Goal: Information Seeking & Learning: Learn about a topic

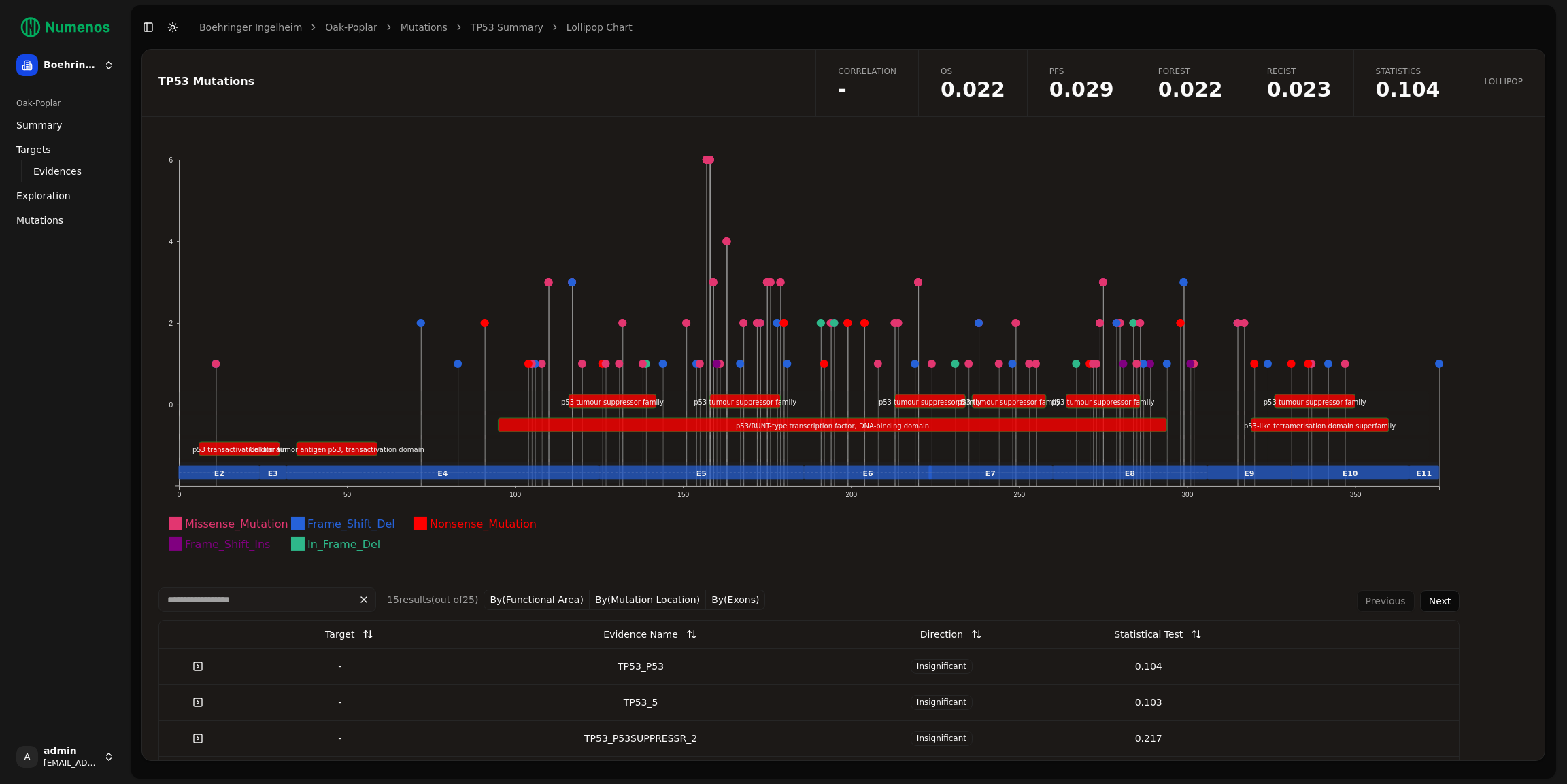
click at [826, 165] on icon "Missense_Mutation Frame_Shift_Del Nonsense_Mutation Frame_Shift_Ins In_Frame_De…" at bounding box center [809, 361] width 1301 height 422
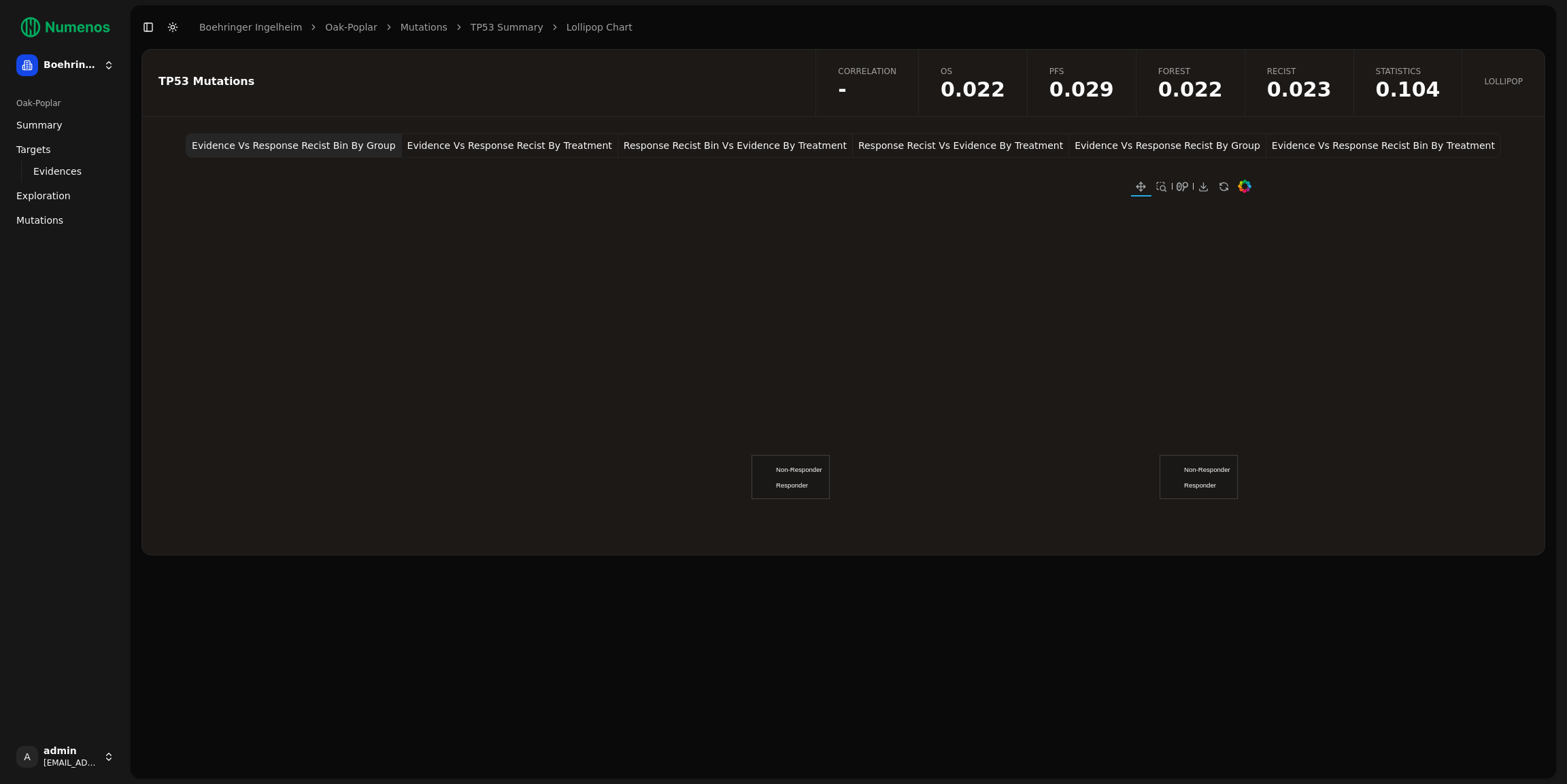
click at [500, 141] on button "Evidence Vs Response Recist By Treatment" at bounding box center [510, 145] width 216 height 24
click at [733, 149] on button "Response Recist Bin Vs Evidence By Treatment" at bounding box center [736, 145] width 234 height 24
click at [901, 146] on button "Response Recist Vs Evidence By Treatment" at bounding box center [961, 145] width 216 height 24
click at [1099, 143] on button "Evidence Vs Response Recist By Group" at bounding box center [1168, 145] width 197 height 24
click at [1304, 148] on button "Evidence Vs Response Recist Bin By Treatment" at bounding box center [1383, 145] width 234 height 24
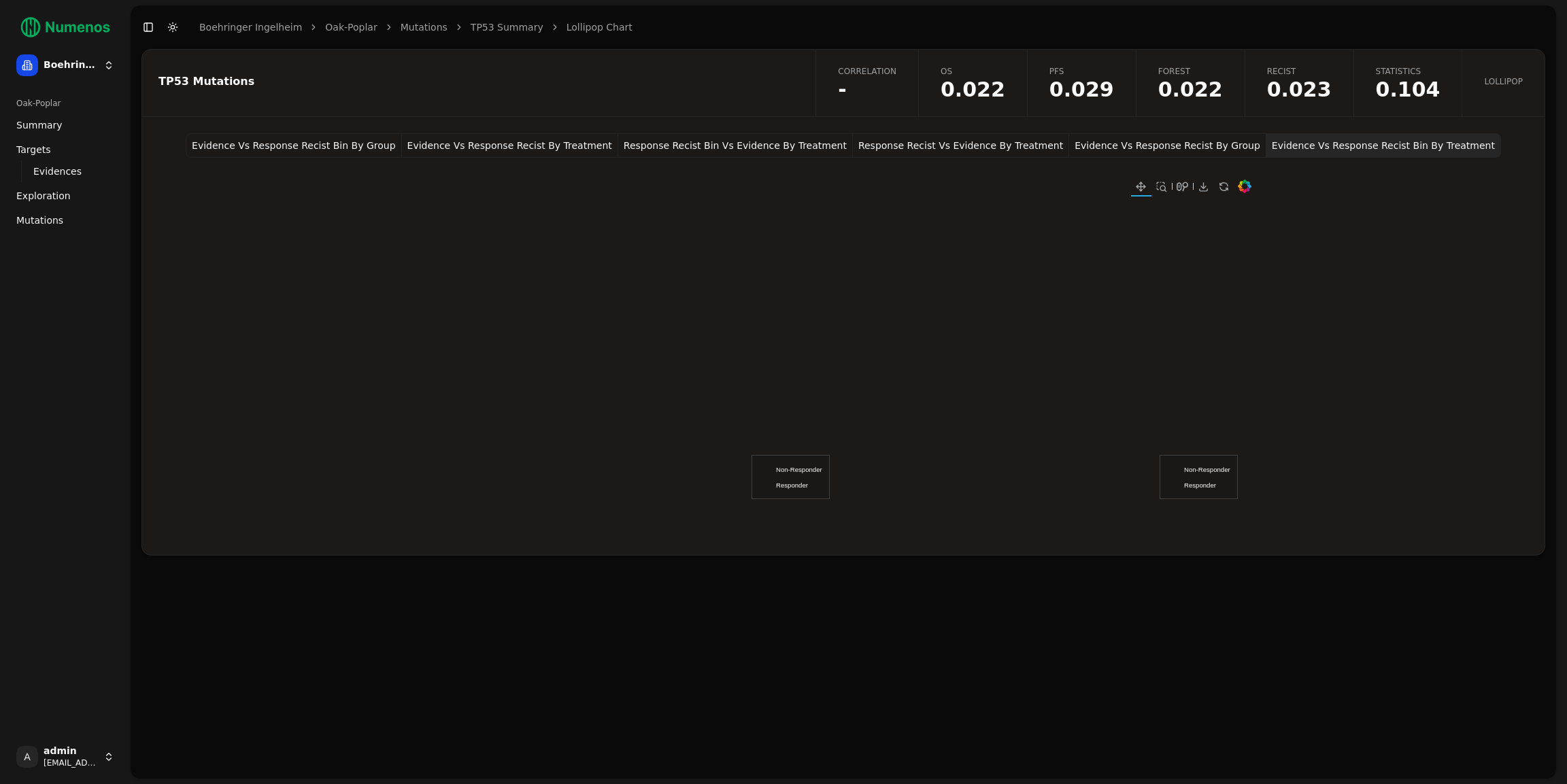
click at [1334, 246] on div "Evidence Vs Response Recist Bin By Group Evidence Vs Response Recist By Treatme…" at bounding box center [843, 344] width 1402 height 422
click at [68, 172] on span "Evidences" at bounding box center [58, 171] width 49 height 14
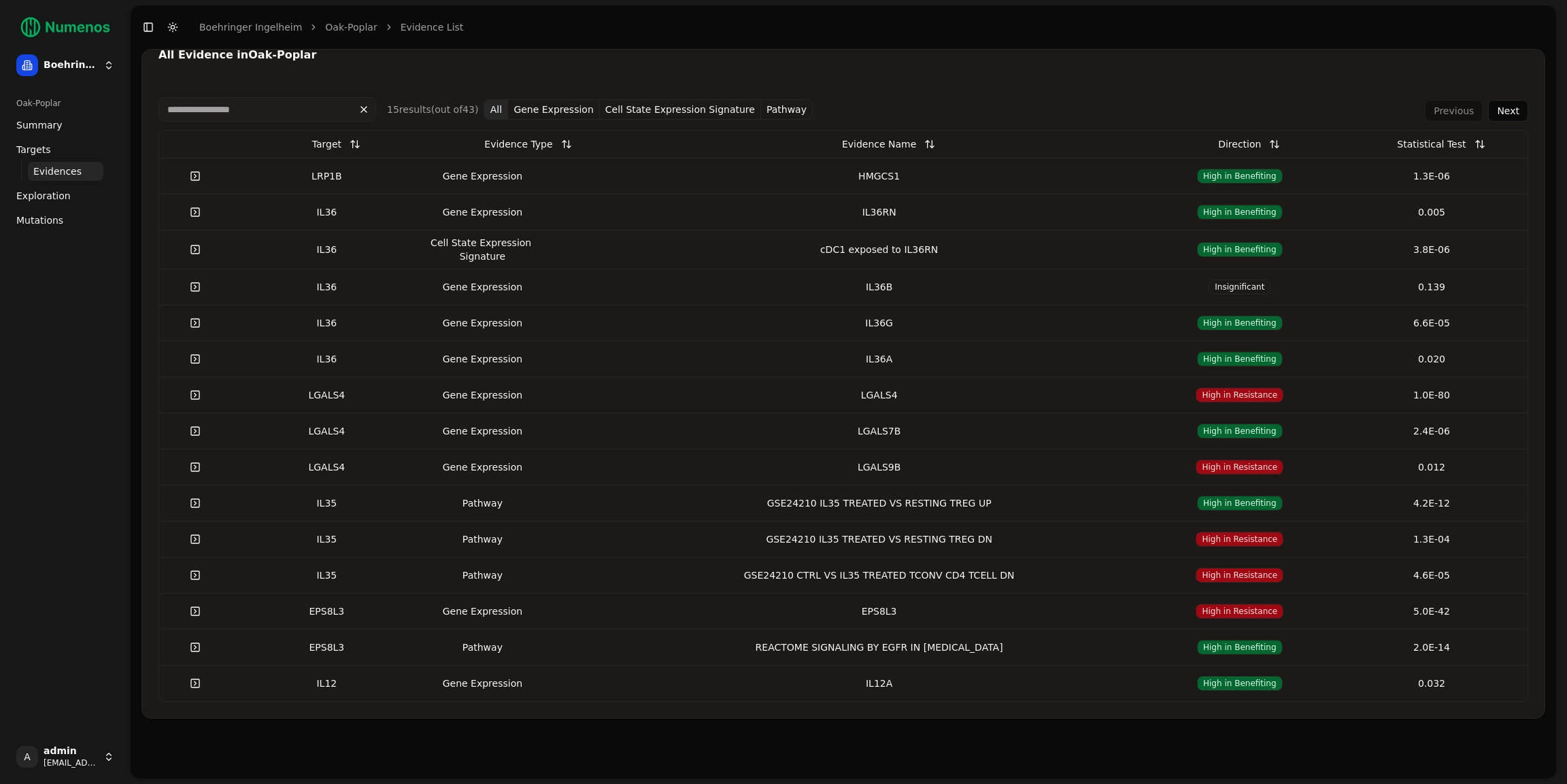
click at [199, 180] on link at bounding box center [195, 176] width 27 height 24
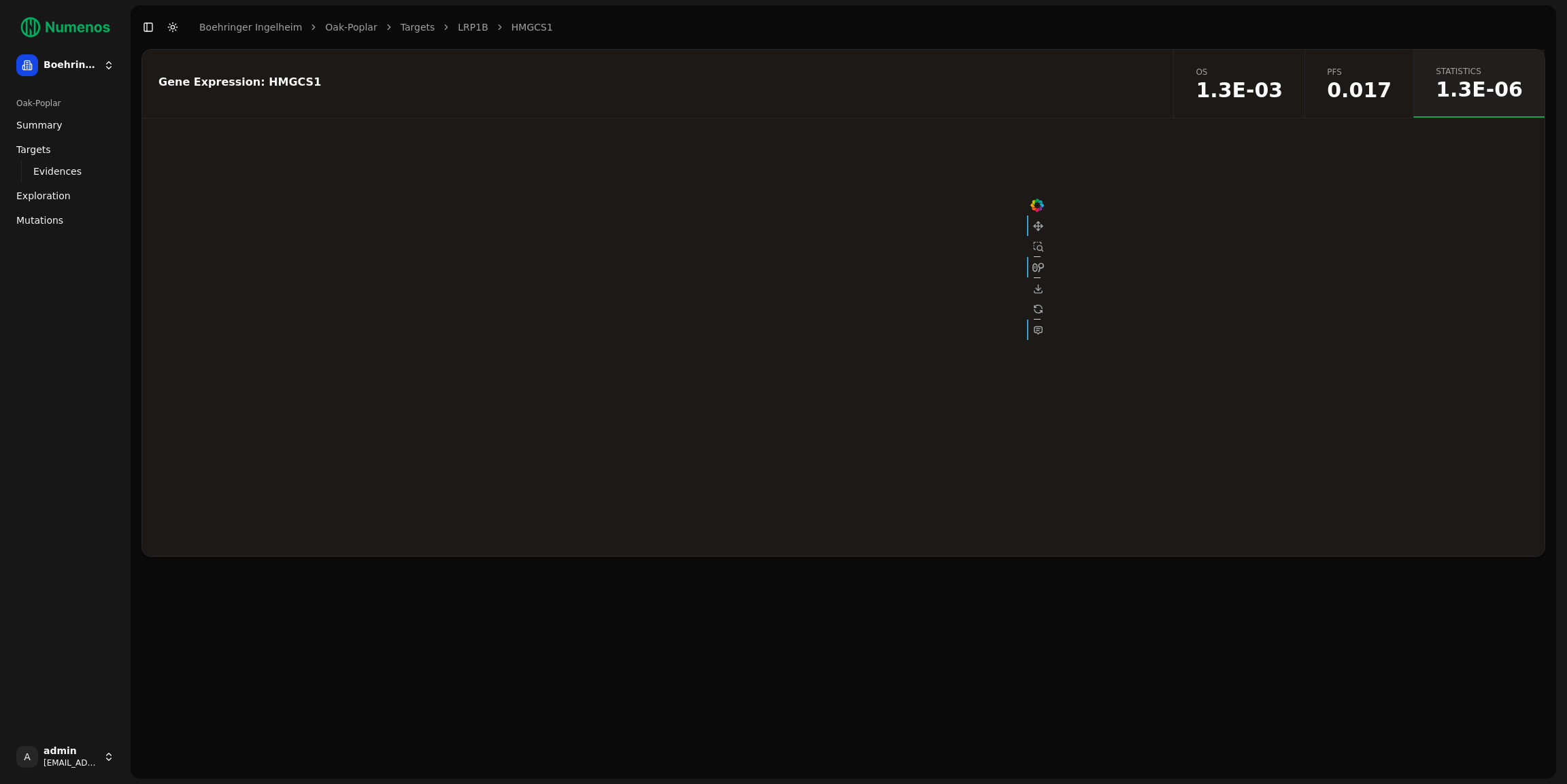
click at [1381, 73] on span "PFS" at bounding box center [1359, 72] width 65 height 11
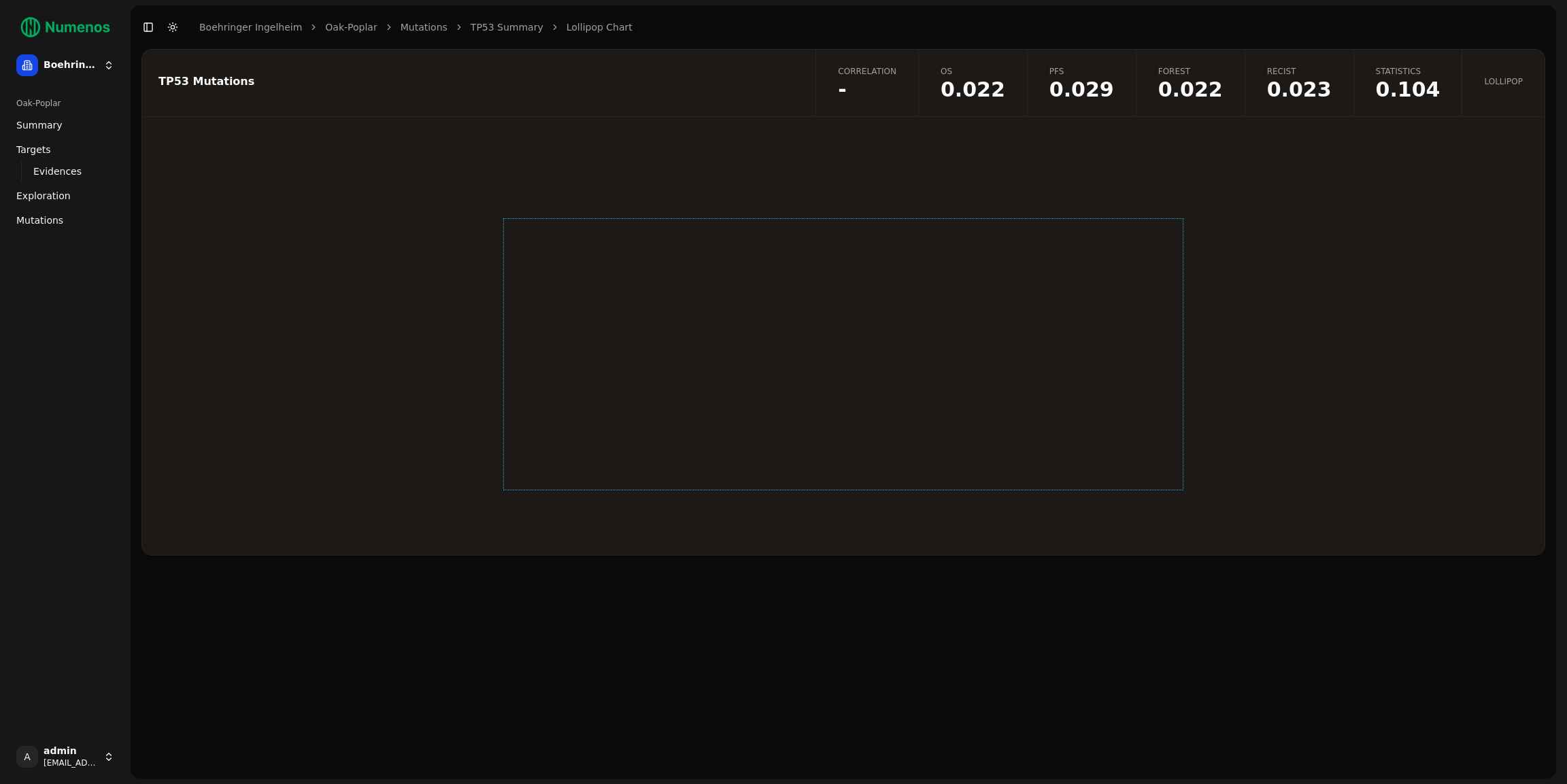
click at [668, 247] on div at bounding box center [843, 354] width 680 height 272
drag, startPoint x: 694, startPoint y: 244, endPoint x: 625, endPoint y: 288, distance: 81.8
click at [625, 288] on div at bounding box center [843, 354] width 680 height 272
drag, startPoint x: 766, startPoint y: 362, endPoint x: 841, endPoint y: 274, distance: 115.6
click at [822, 274] on div at bounding box center [843, 354] width 680 height 272
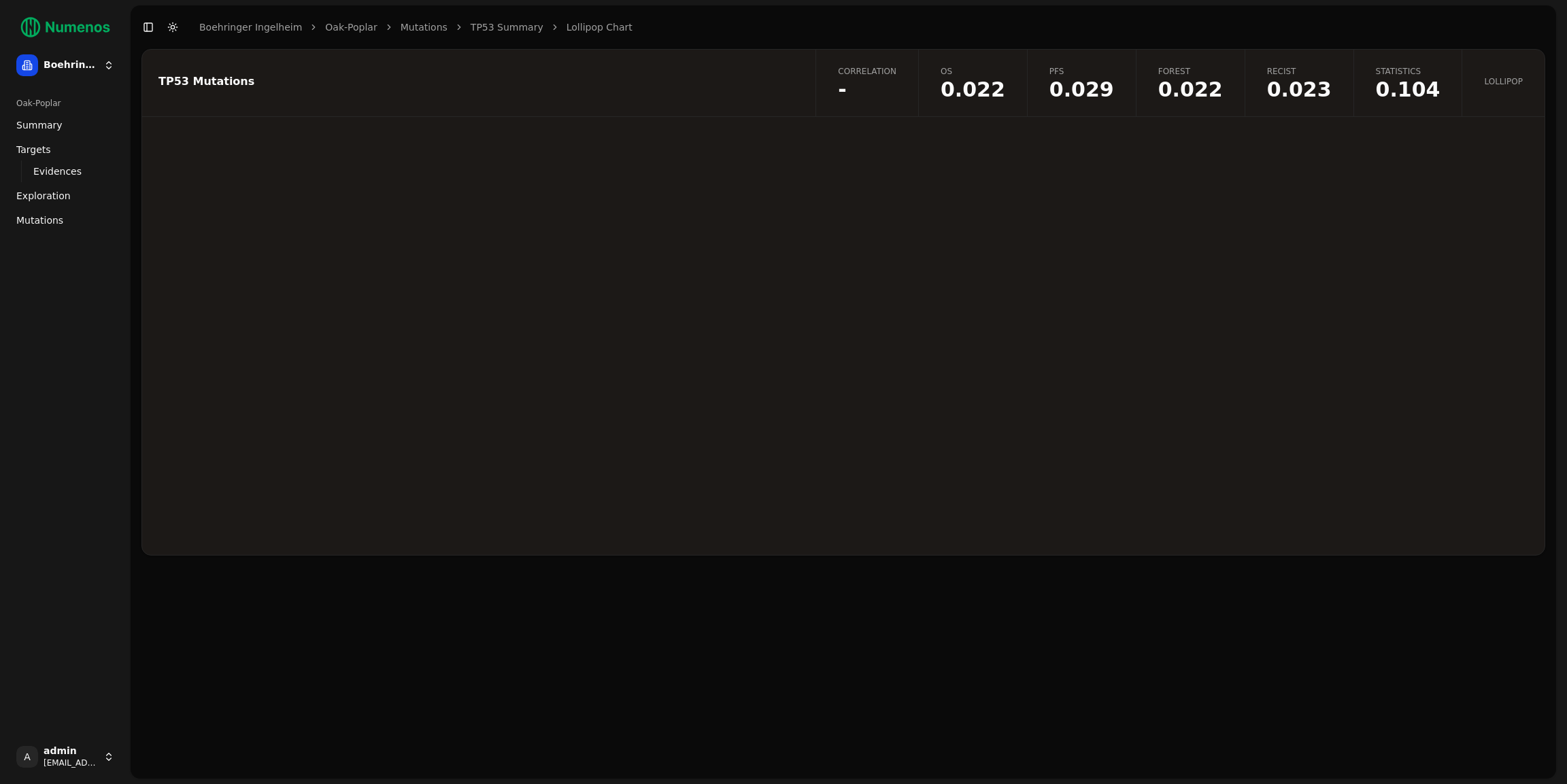
click at [983, 175] on div at bounding box center [843, 344] width 712 height 422
click at [853, 376] on div at bounding box center [843, 354] width 680 height 272
click at [1262, 291] on div at bounding box center [843, 344] width 1402 height 422
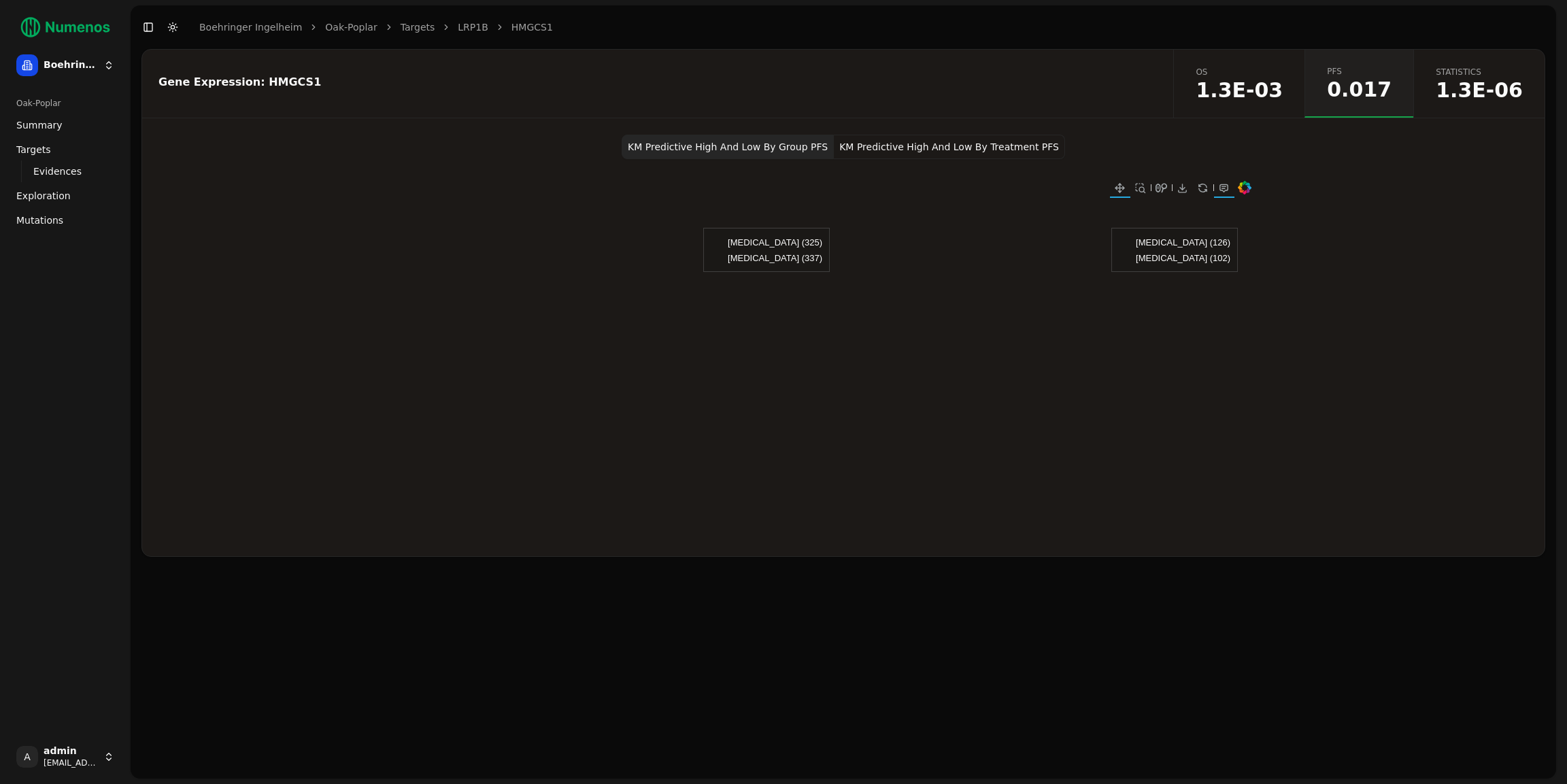
click at [1261, 88] on span "1.3E-03" at bounding box center [1239, 91] width 87 height 21
click at [816, 138] on button "KM Predictive Quantile 4 By Group OS" at bounding box center [833, 147] width 192 height 24
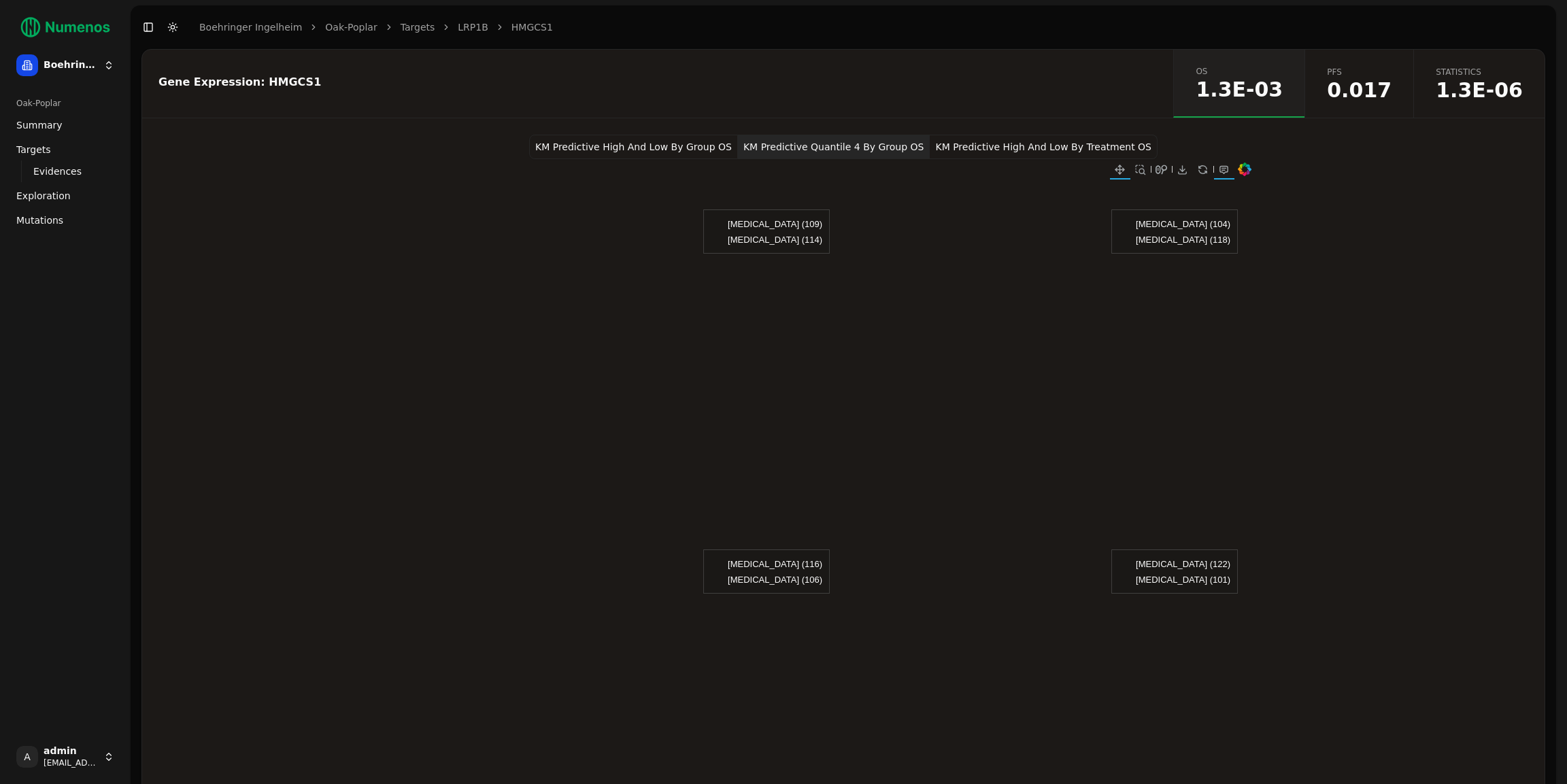
click at [918, 70] on div "Gene Expression: HMGCS1" at bounding box center [656, 83] width 1027 height 68
click at [1024, 147] on button "KM Predictive High And Low By Treatment OS" at bounding box center [1043, 147] width 228 height 24
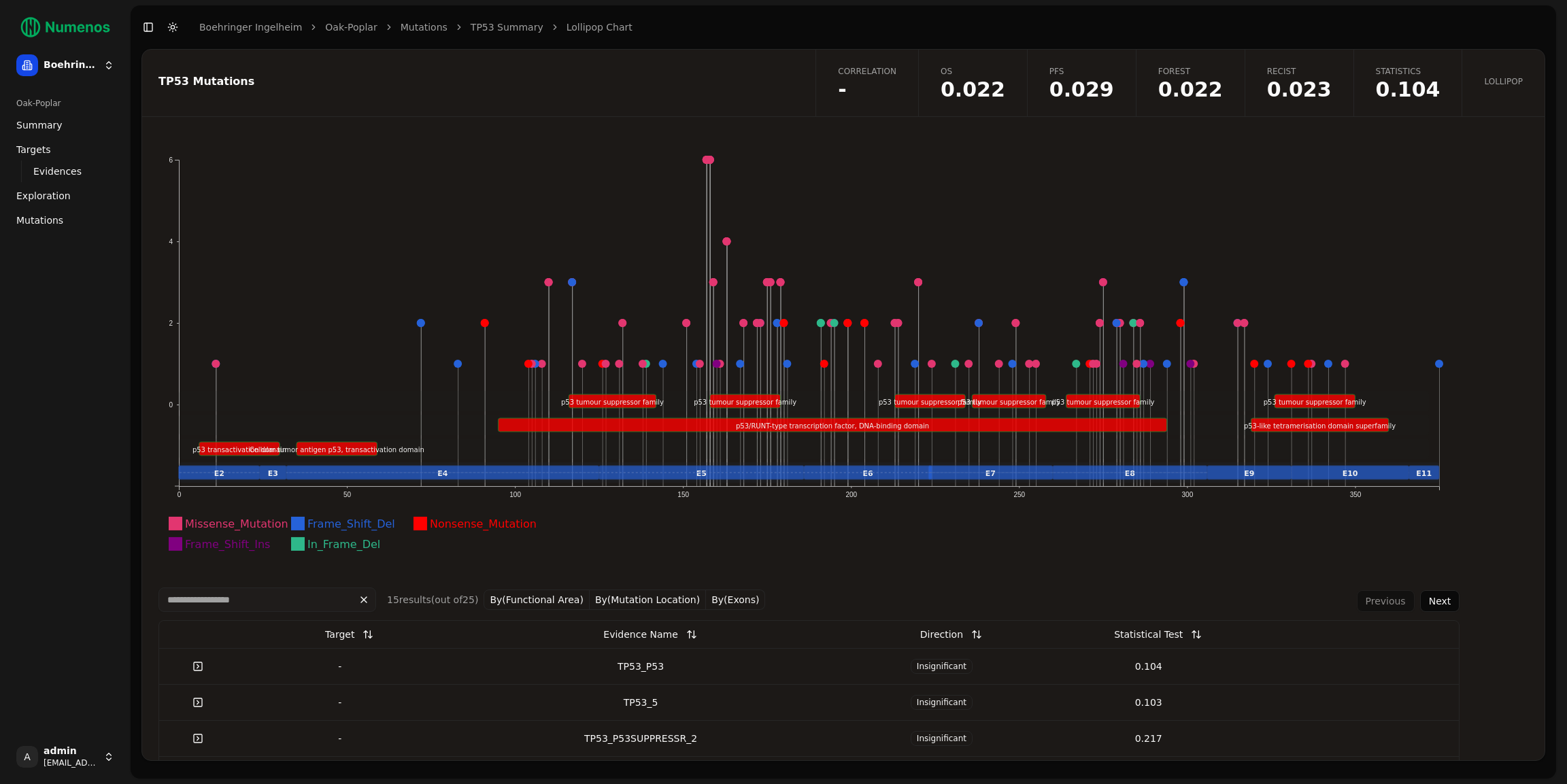
click at [195, 671] on link at bounding box center [198, 666] width 27 height 24
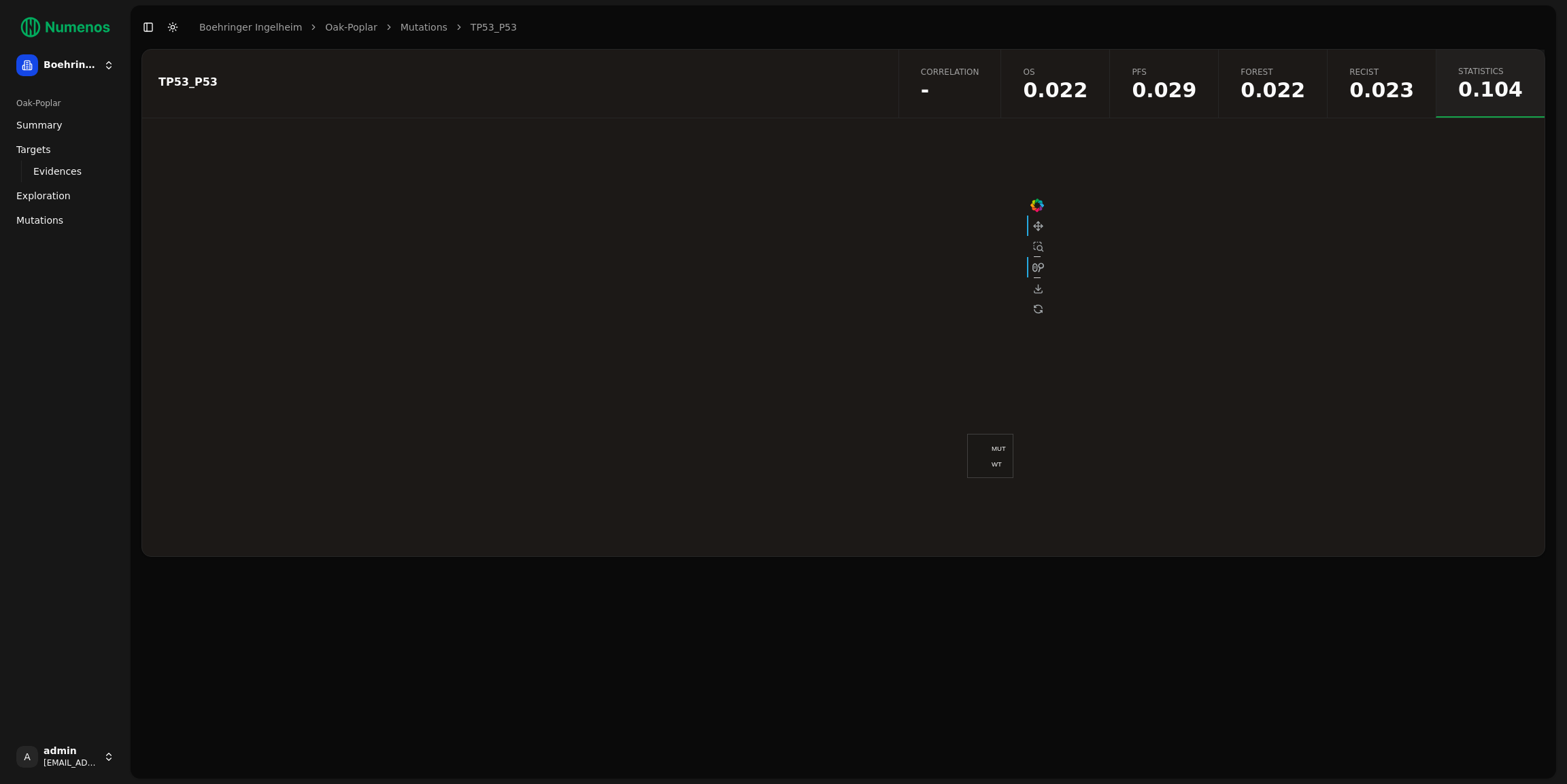
click at [1362, 104] on link "Recist 0.023" at bounding box center [1381, 83] width 109 height 68
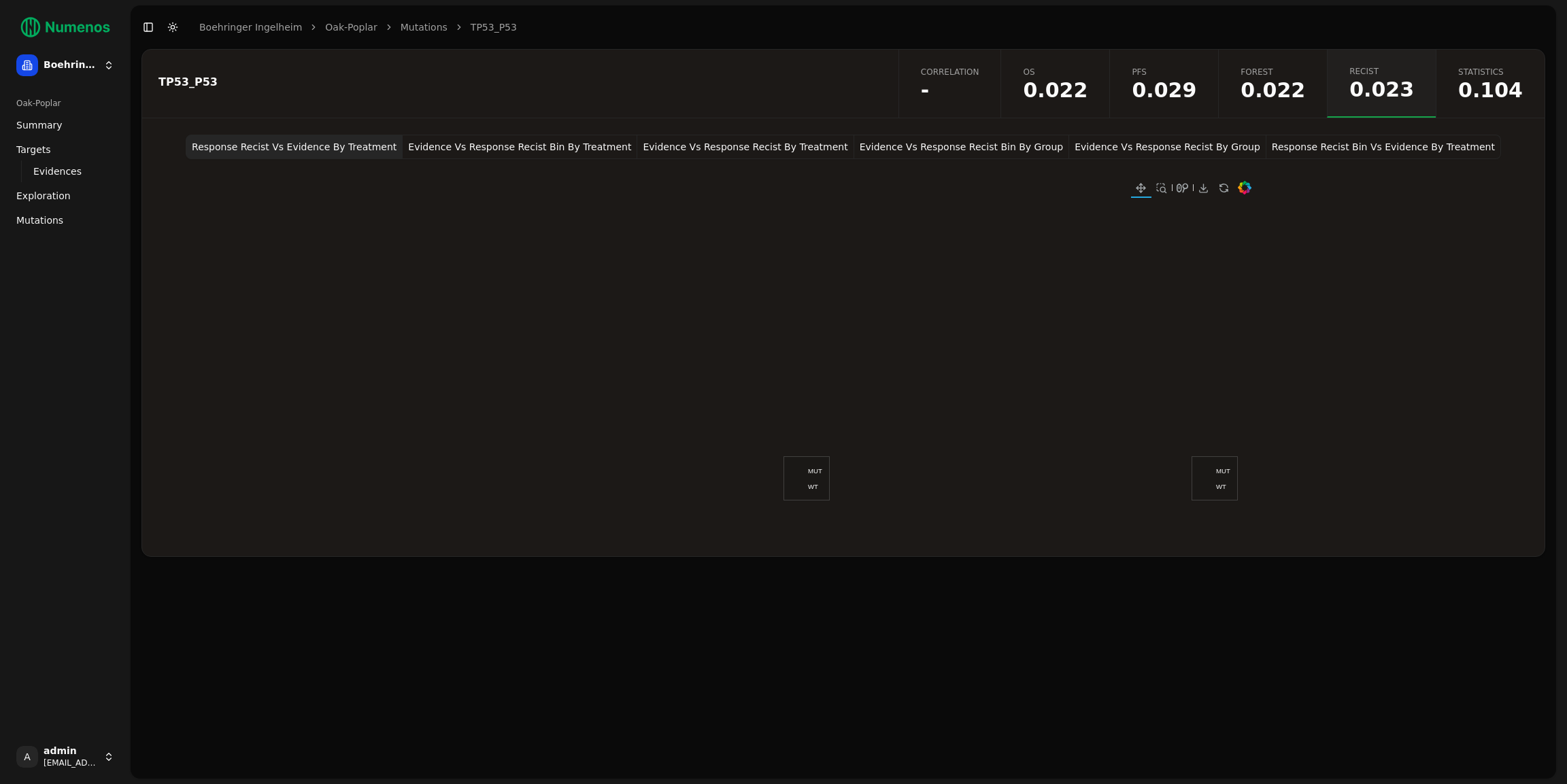
click at [1305, 99] on span "0.022" at bounding box center [1273, 91] width 65 height 21
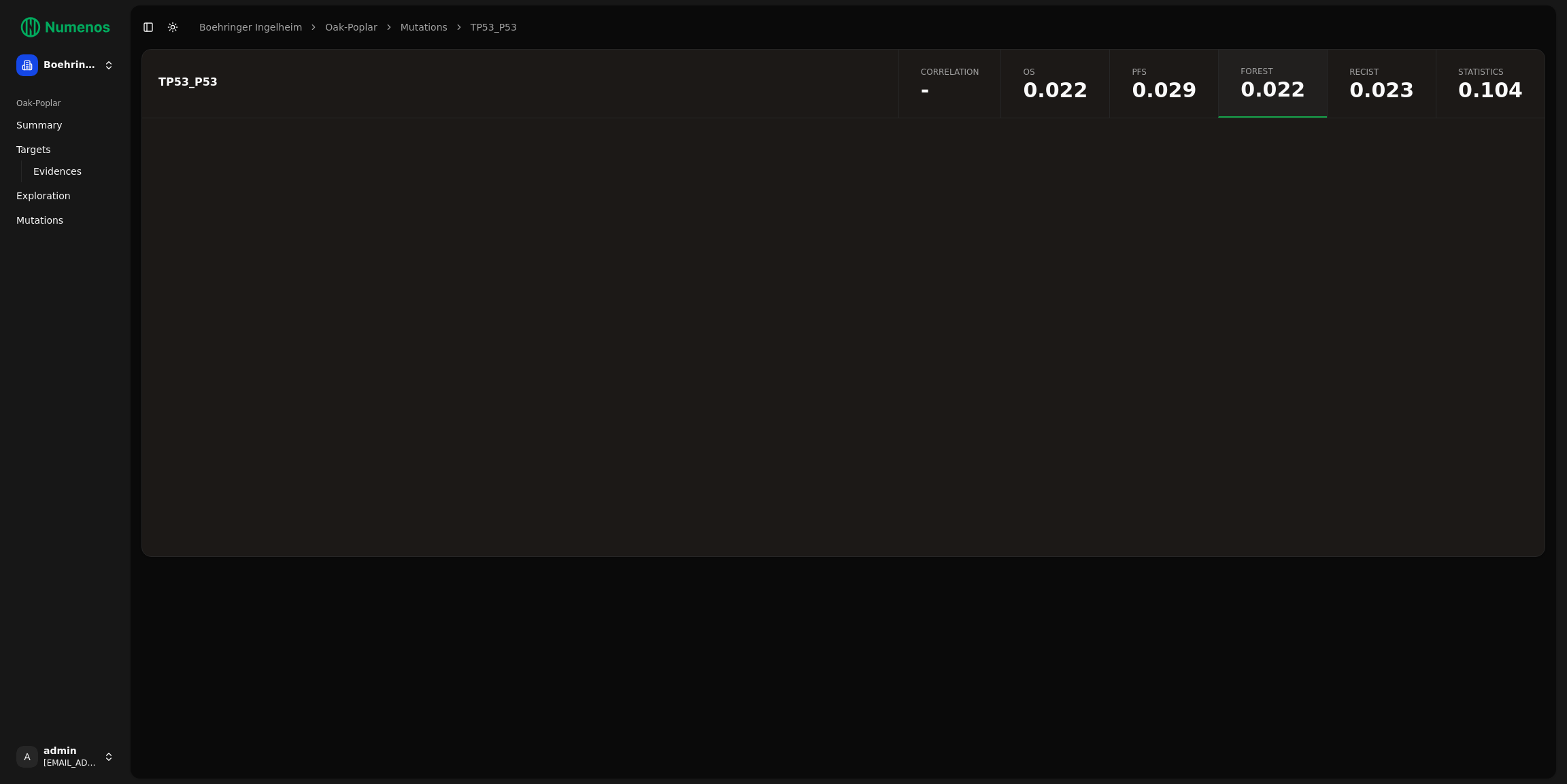
click at [1183, 91] on span "0.029" at bounding box center [1163, 91] width 65 height 21
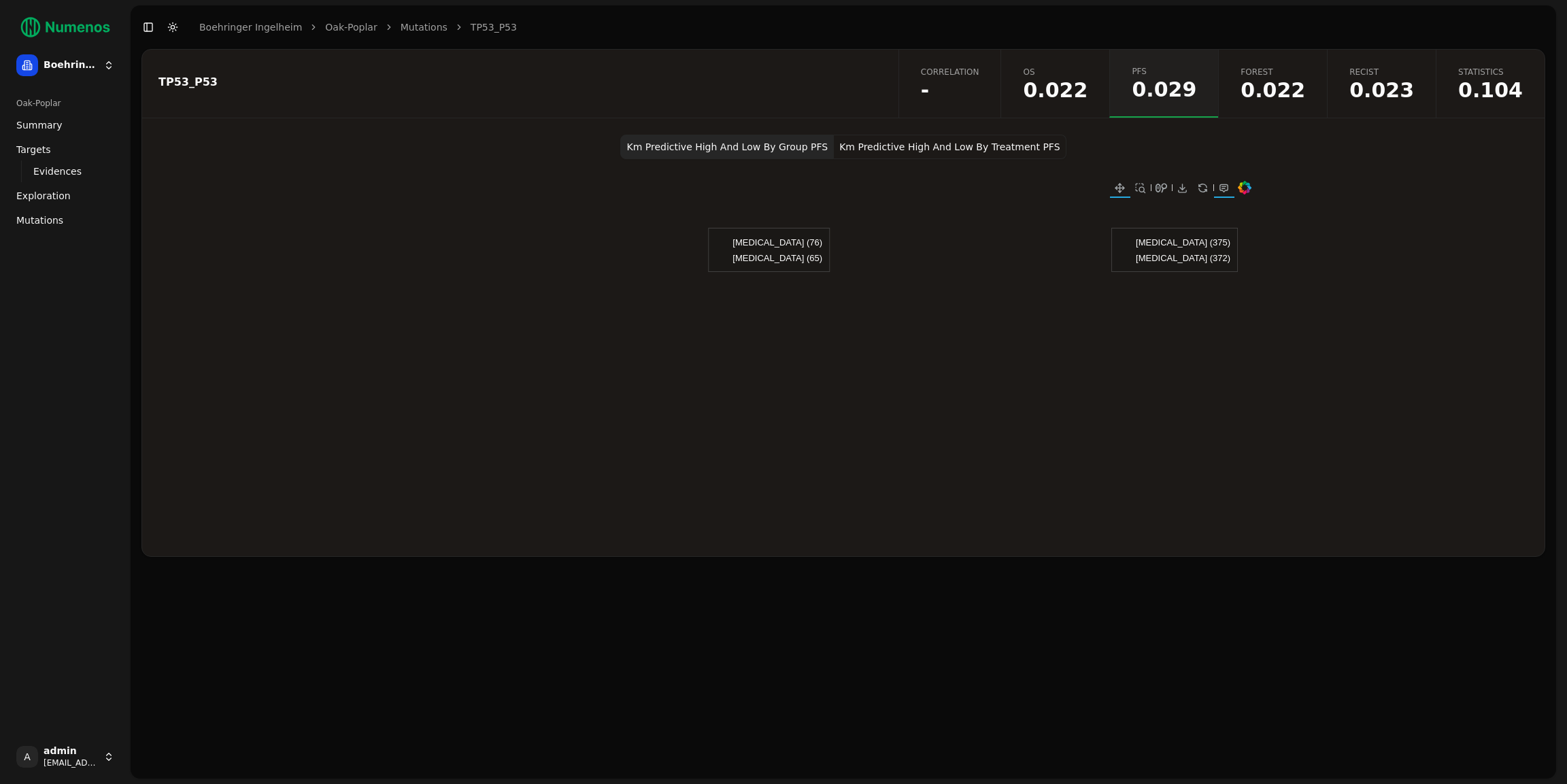
click at [1087, 93] on span "0.022" at bounding box center [1054, 91] width 65 height 21
click at [827, 78] on div "TP53_P53" at bounding box center [518, 82] width 720 height 11
